Goal: Check status: Check status

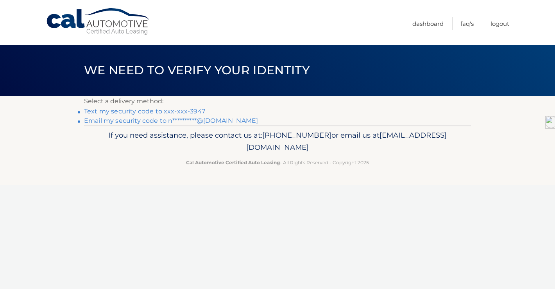
click at [188, 111] on link "Text my security code to xxx-xxx-3947" at bounding box center [144, 111] width 121 height 7
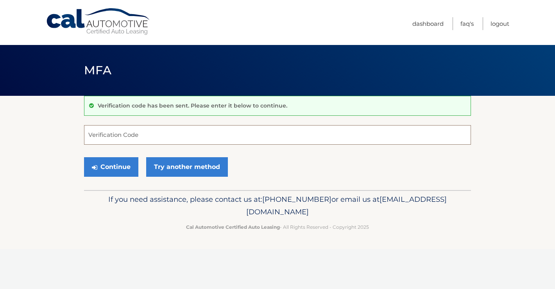
click at [156, 130] on input "Verification Code" at bounding box center [277, 135] width 387 height 20
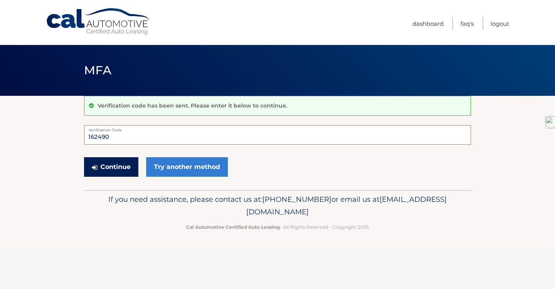
type input "162490"
click at [113, 163] on button "Continue" at bounding box center [111, 167] width 54 height 20
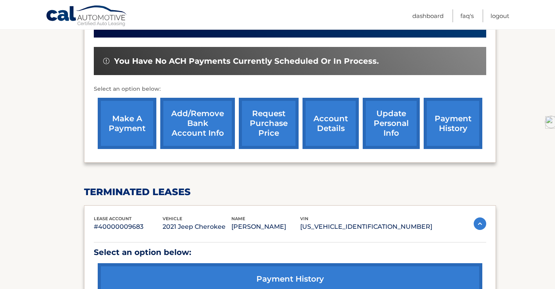
scroll to position [302, 0]
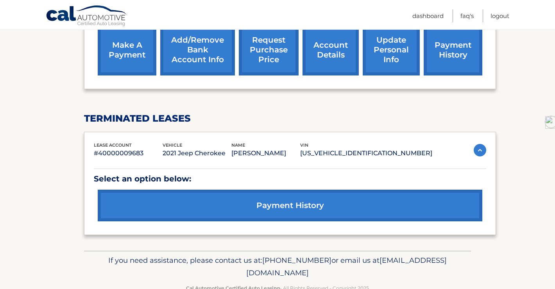
click at [300, 204] on link "payment history" at bounding box center [290, 206] width 385 height 32
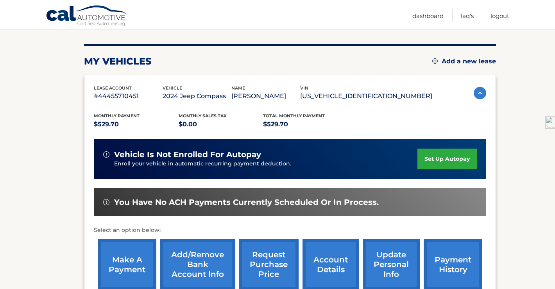
scroll to position [99, 0]
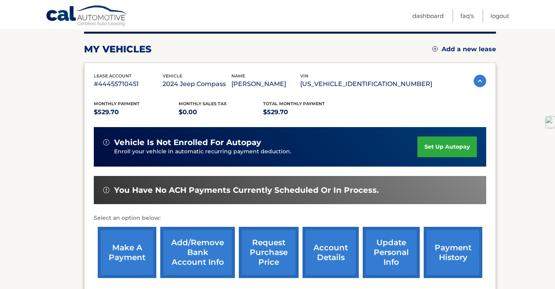
click at [440, 246] on link "payment history" at bounding box center [453, 252] width 59 height 51
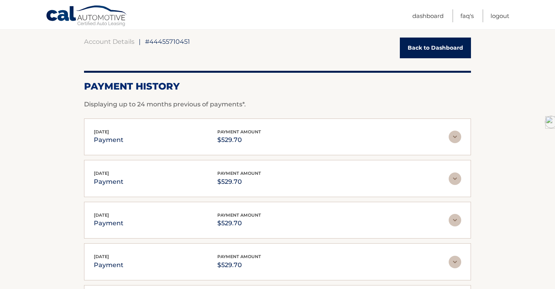
scroll to position [74, 0]
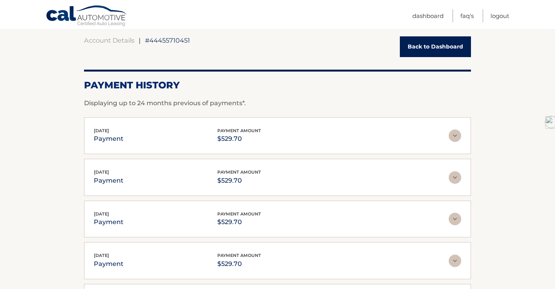
click at [454, 135] on img at bounding box center [455, 135] width 13 height 13
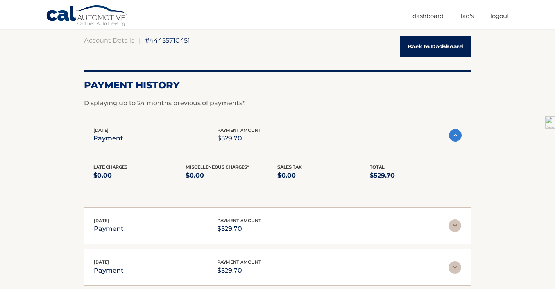
click at [454, 135] on img at bounding box center [455, 135] width 13 height 13
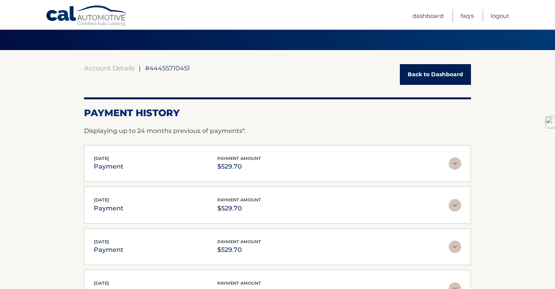
scroll to position [0, 0]
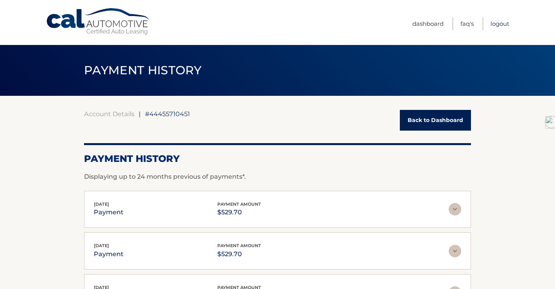
click at [501, 21] on link "Logout" at bounding box center [500, 23] width 19 height 13
